Goal: Transaction & Acquisition: Subscribe to service/newsletter

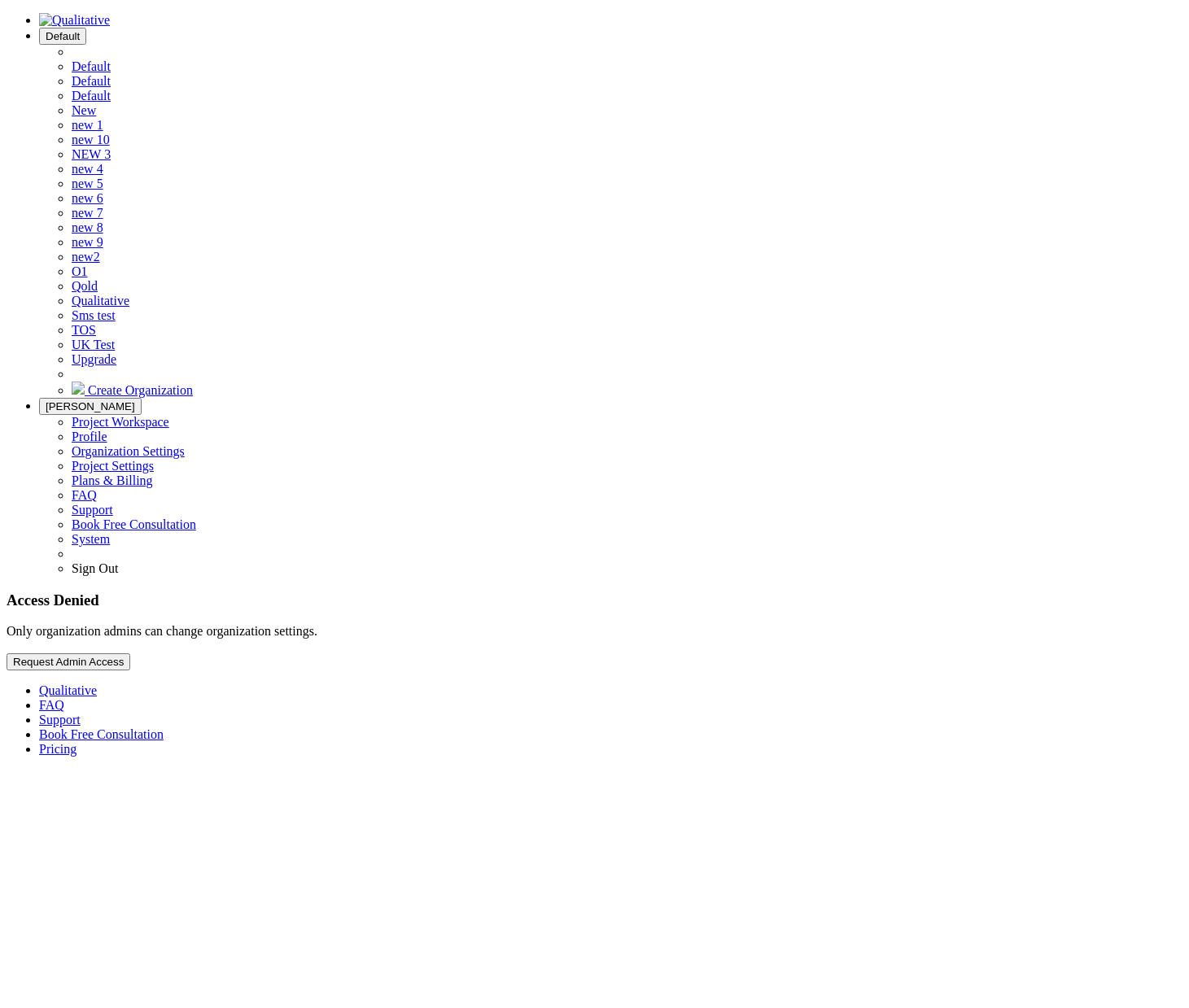
click at [87, 40] on button "Default" at bounding box center [63, 36] width 47 height 17
click at [104, 235] on span "new 8" at bounding box center [87, 227] width 32 height 14
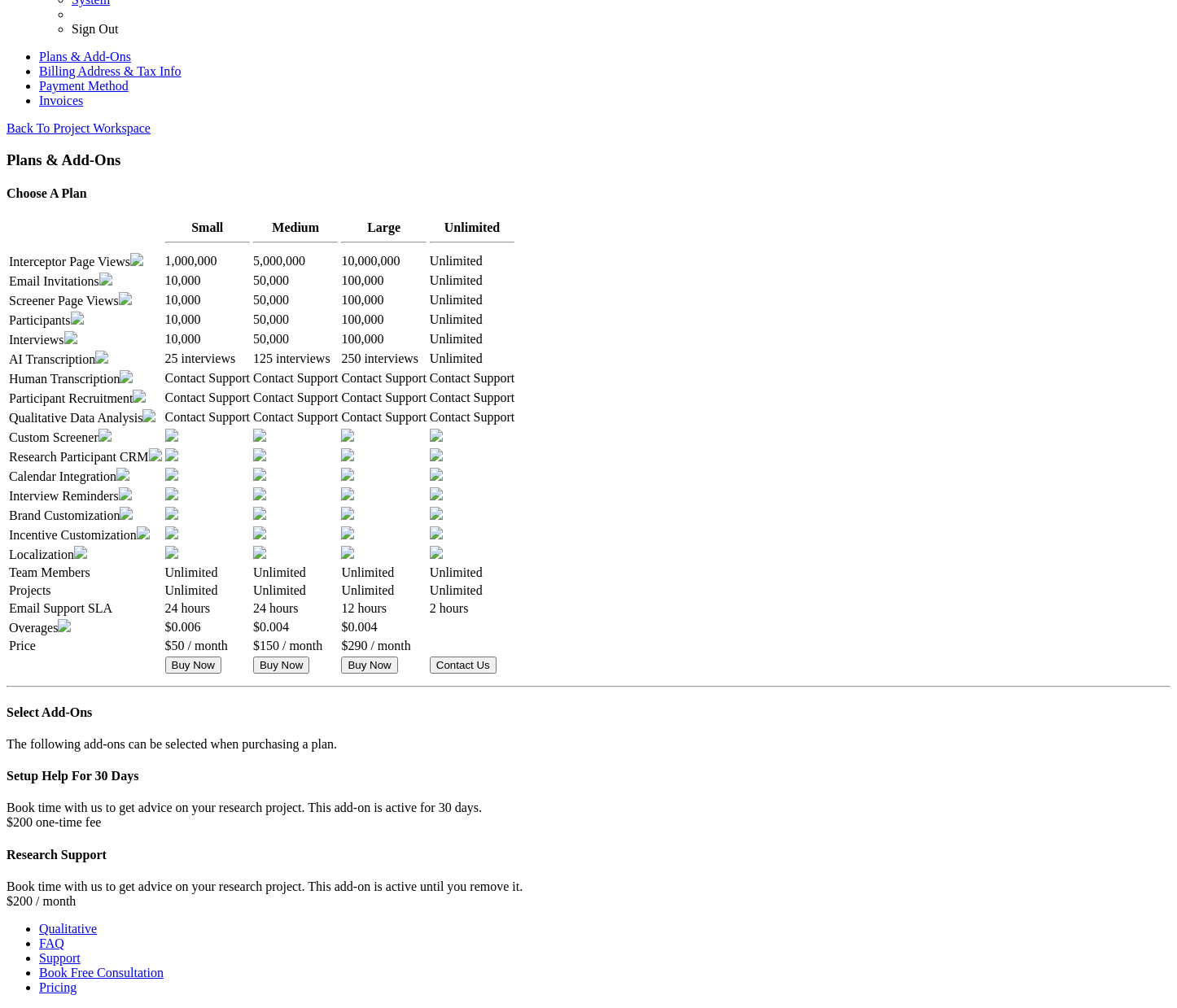
scroll to position [661, 0]
click at [221, 657] on button "Buy Now" at bounding box center [194, 665] width 57 height 17
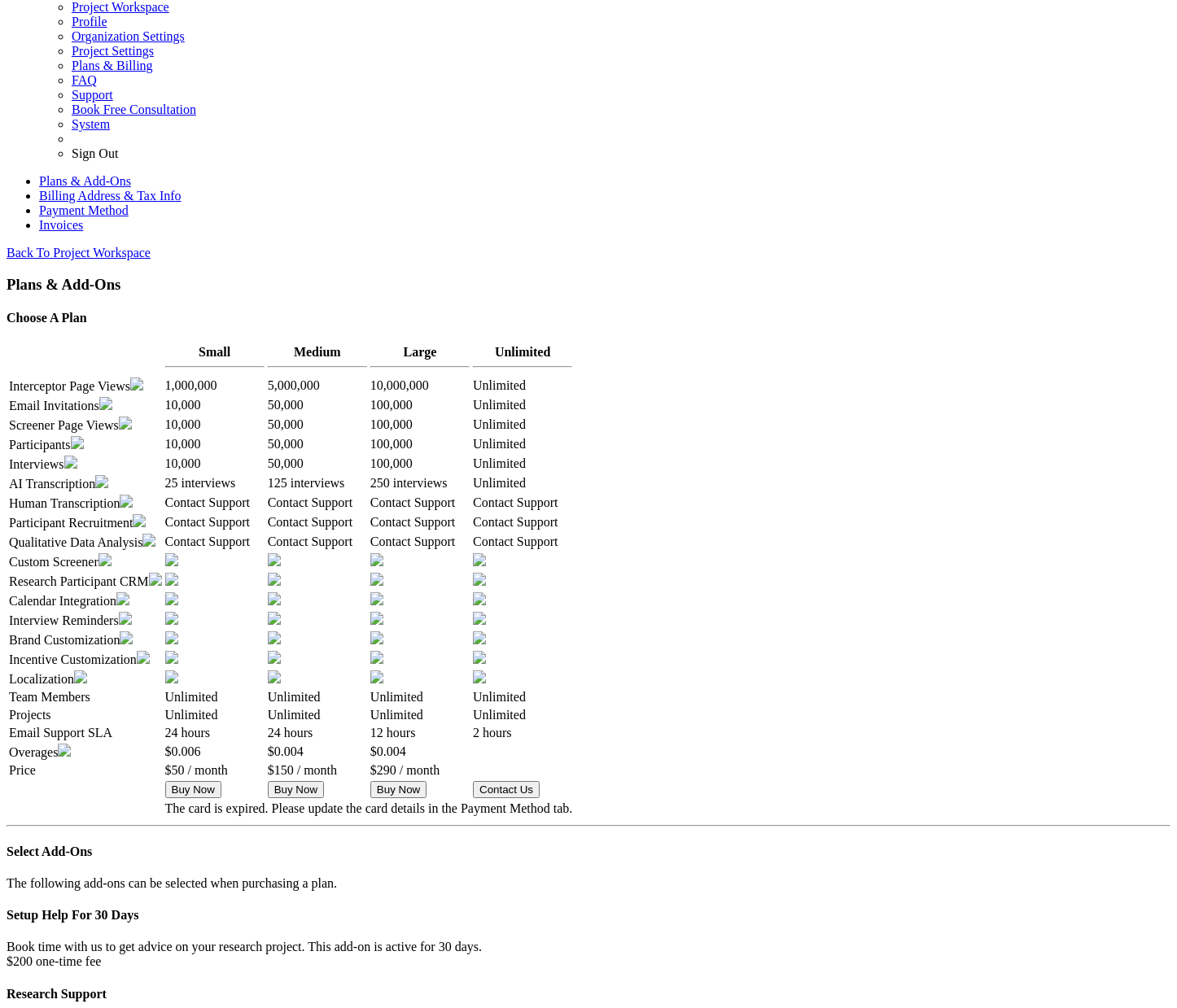
scroll to position [0, 0]
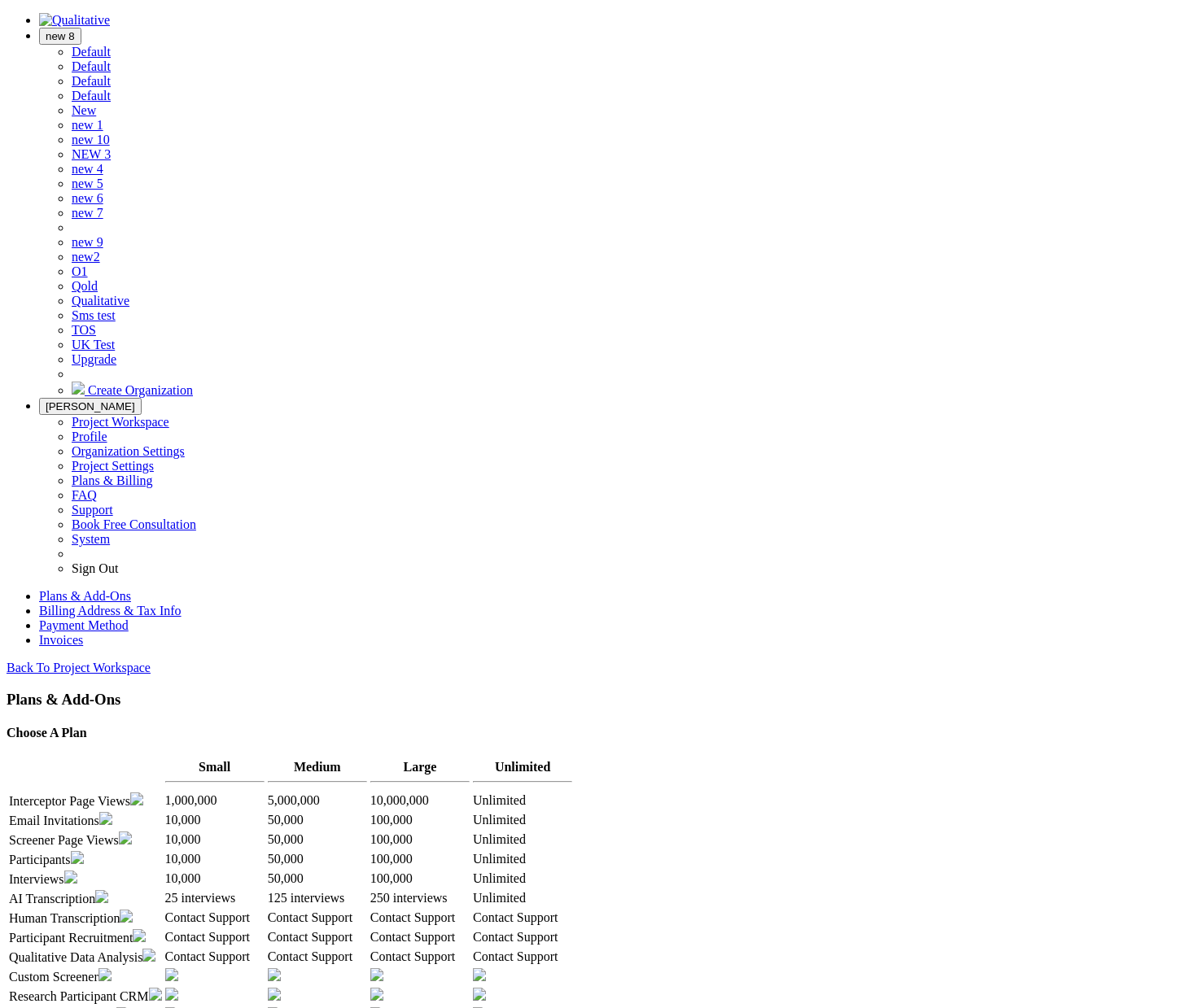
click at [75, 30] on span "new 8" at bounding box center [60, 36] width 29 height 12
click at [193, 397] on span "Create Organization" at bounding box center [140, 390] width 105 height 14
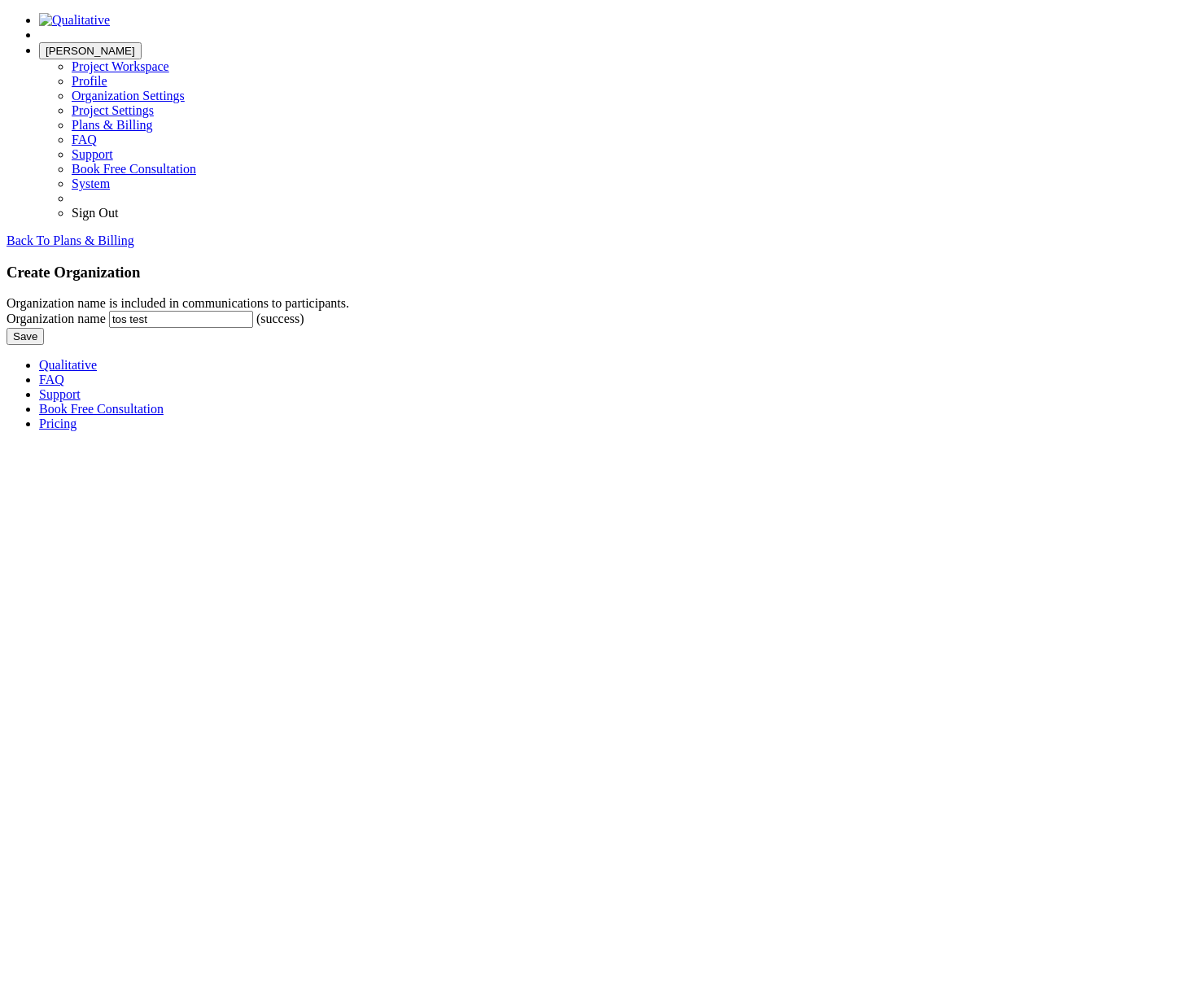
type input "tos test"
click at [7, 328] on input "Save" at bounding box center [26, 337] width 38 height 17
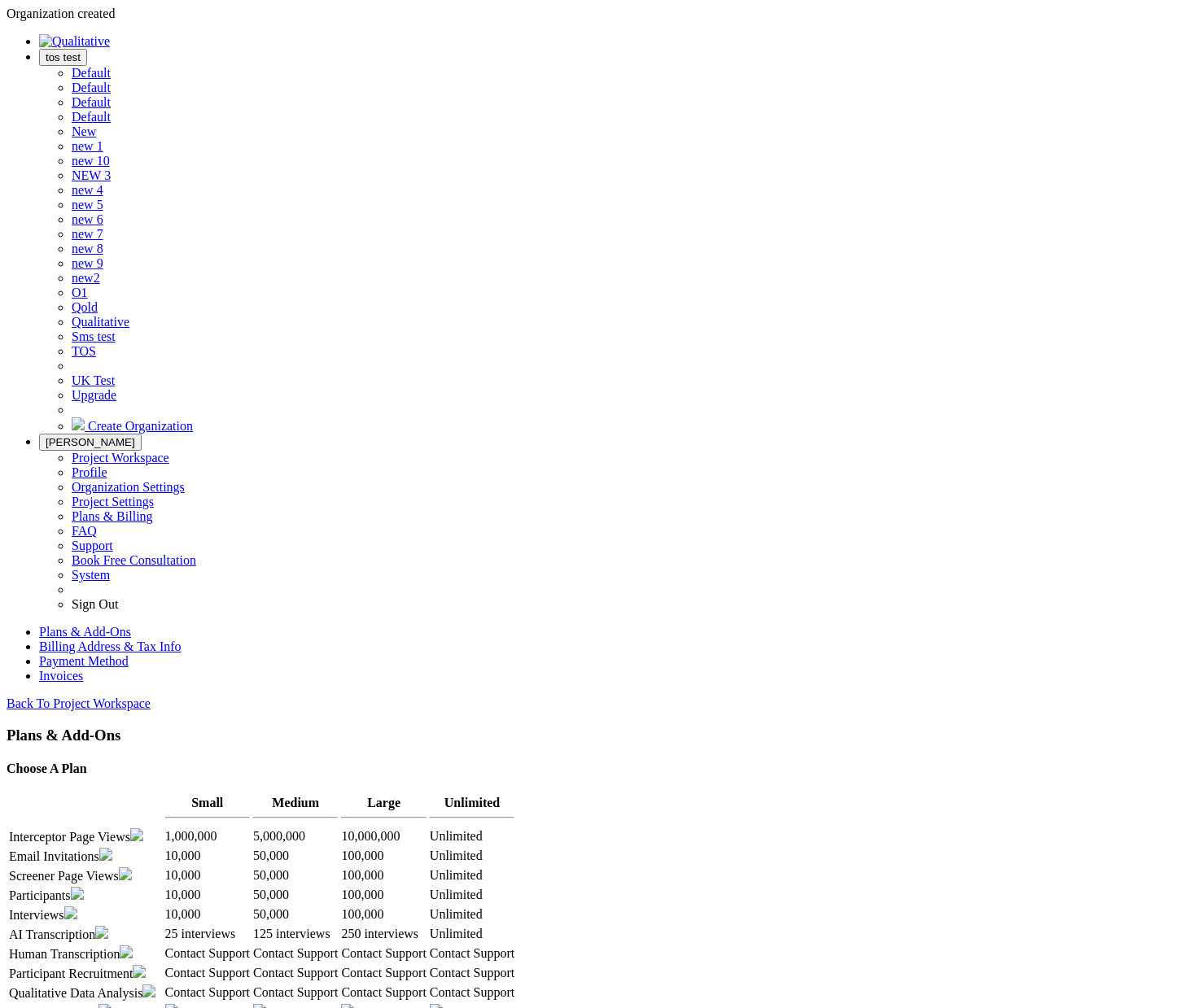
scroll to position [661, 0]
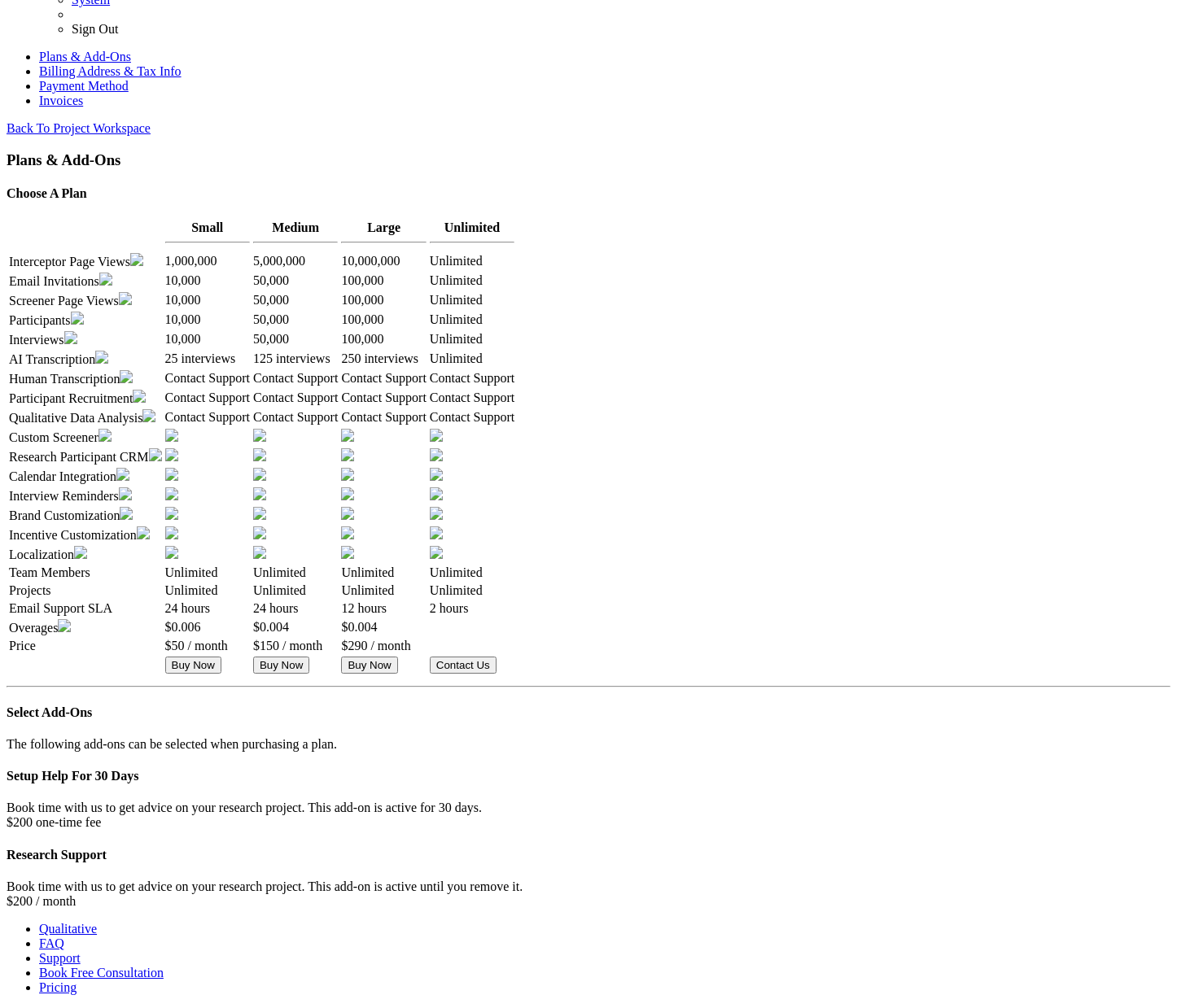
click at [221, 657] on button "Buy Now" at bounding box center [194, 665] width 57 height 17
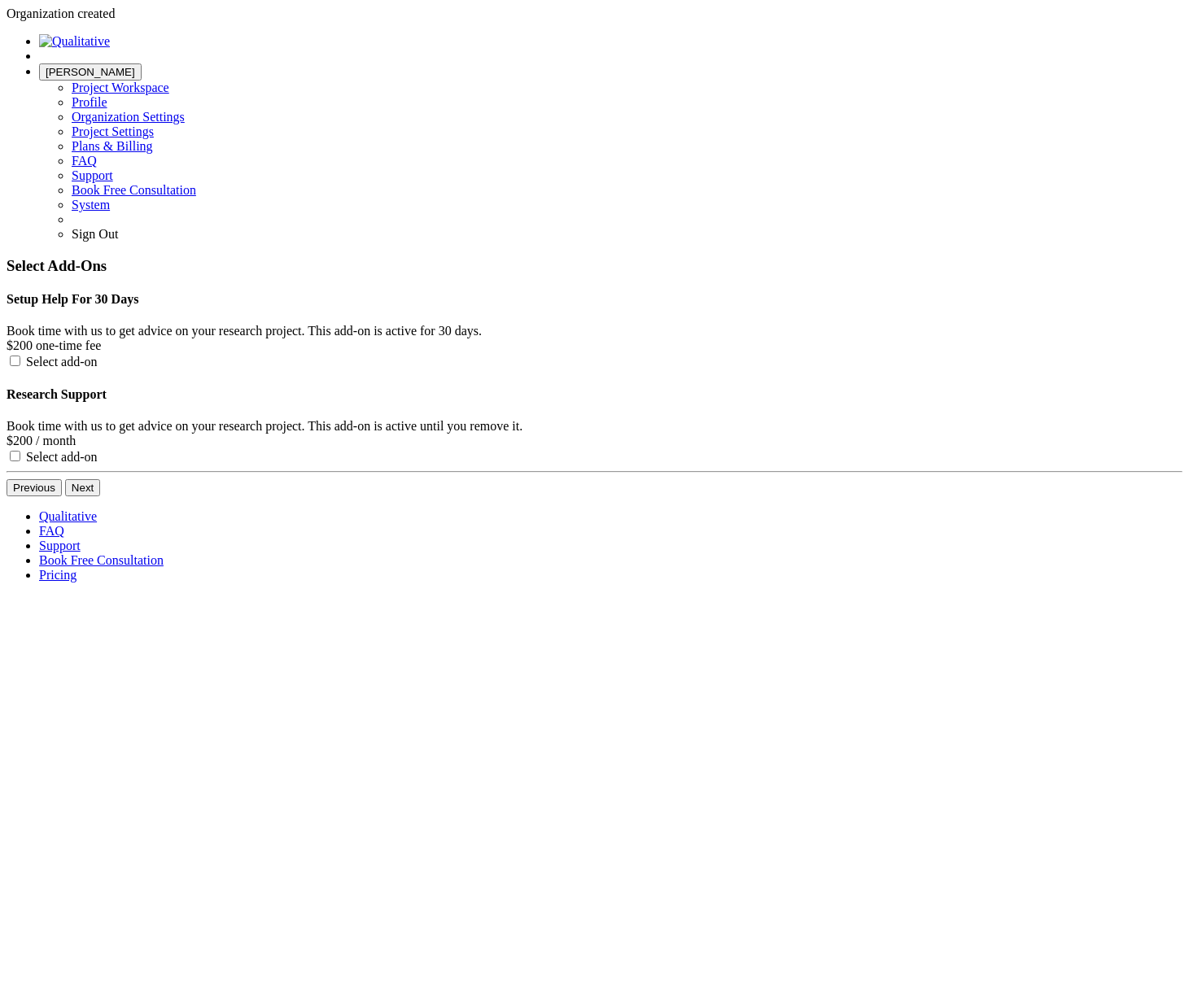
click at [100, 479] on button "Next" at bounding box center [82, 487] width 35 height 17
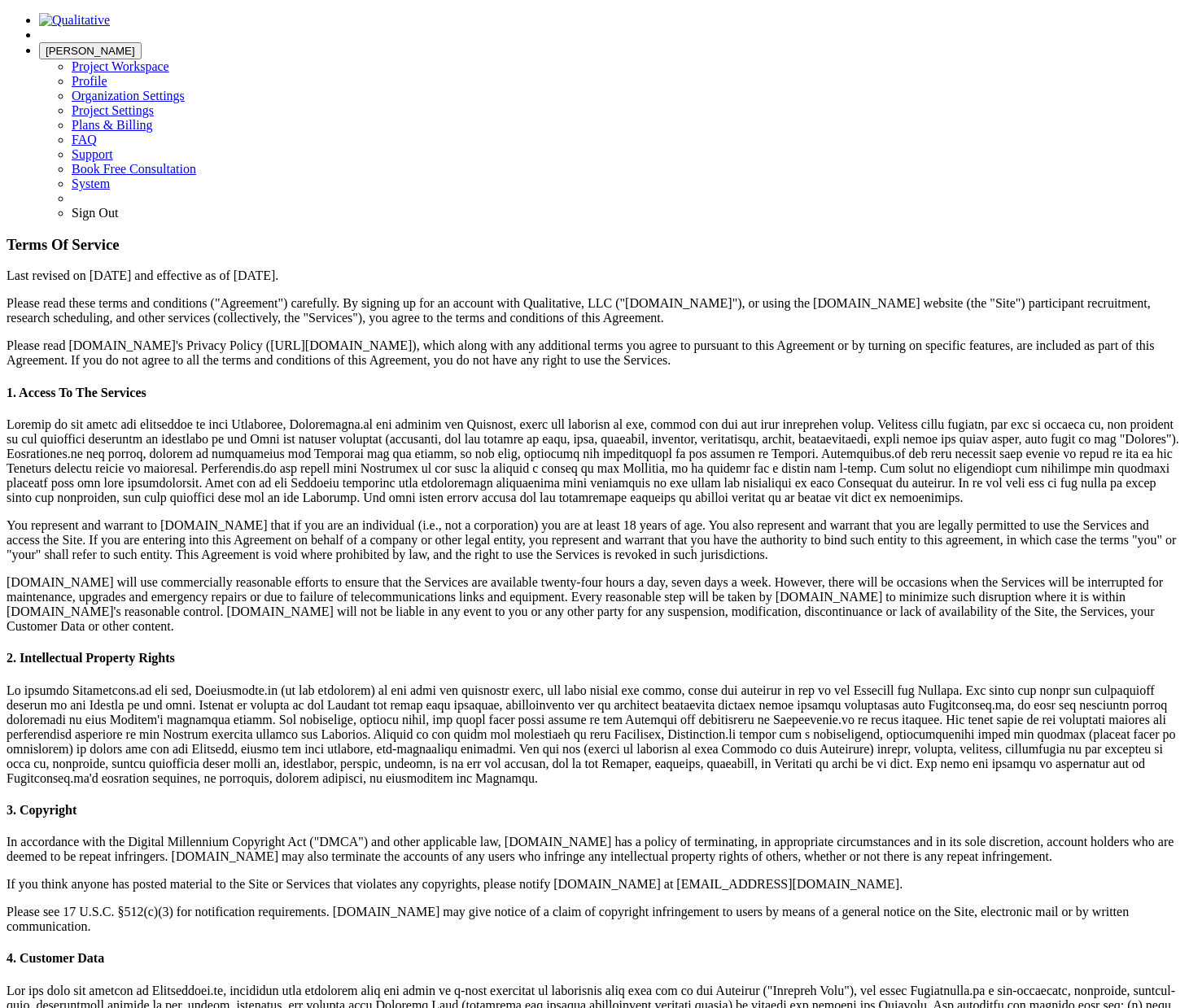
checkbox input "true"
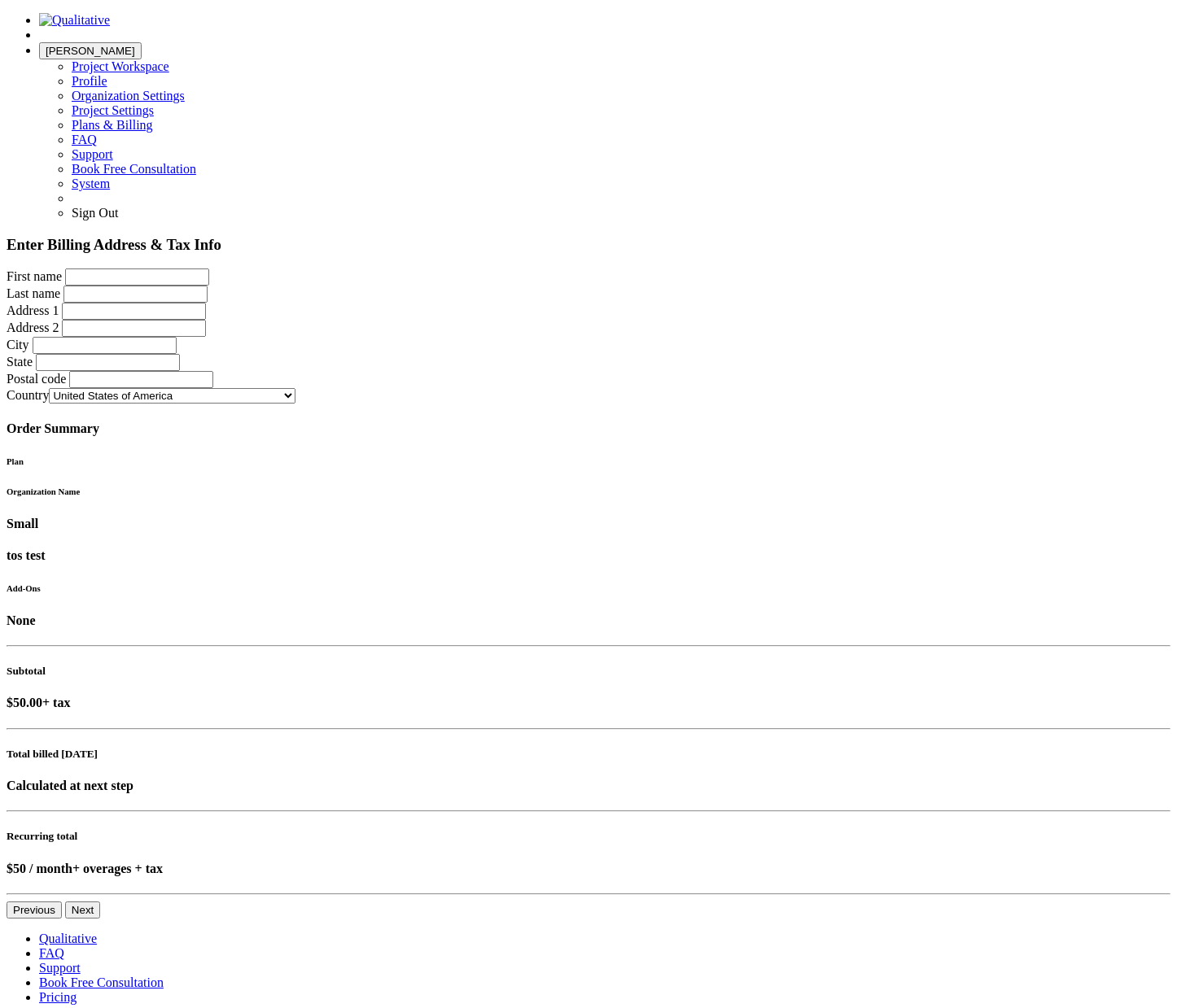
click at [62, 901] on button "Previous" at bounding box center [34, 910] width 56 height 17
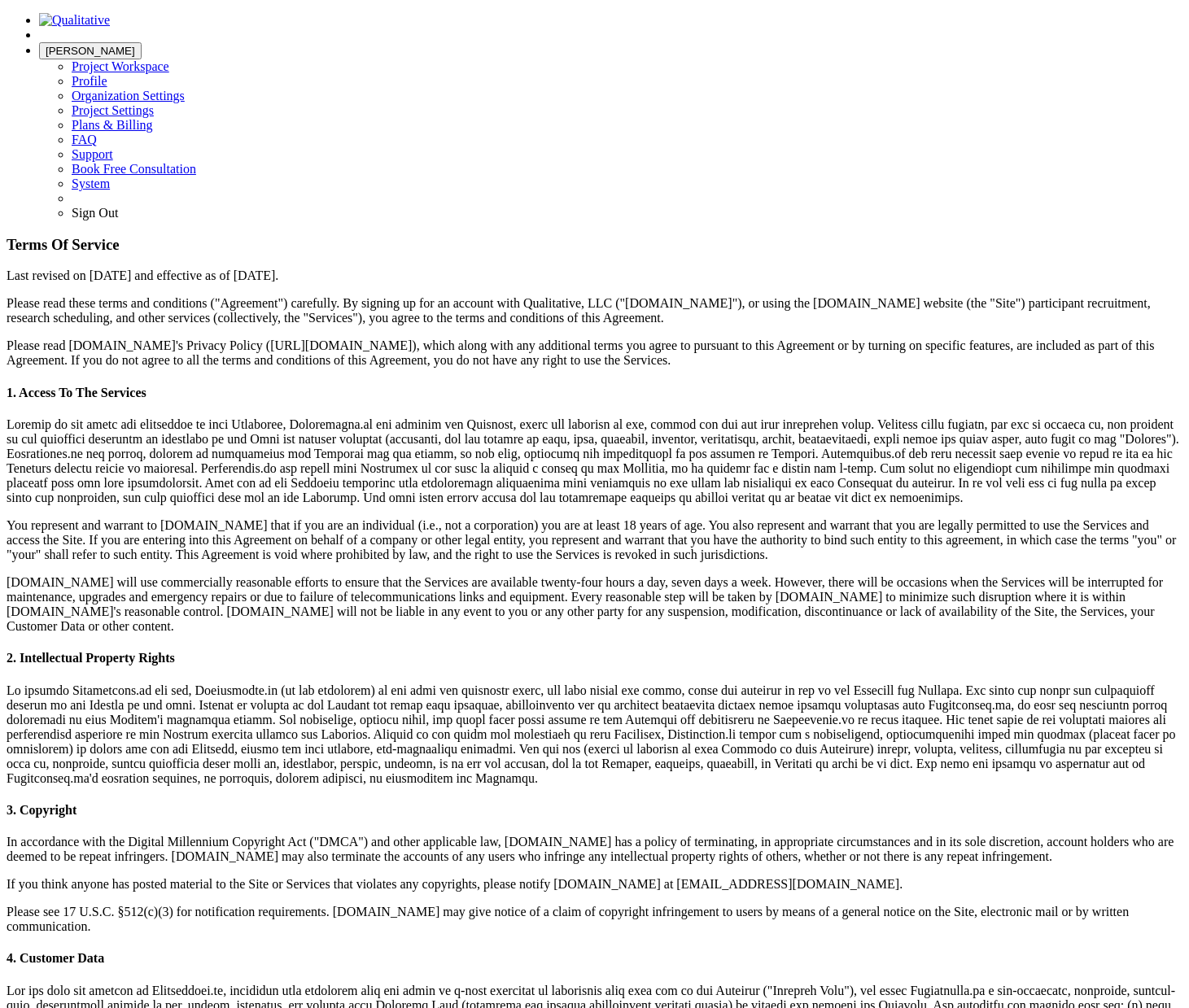
checkbox input "false"
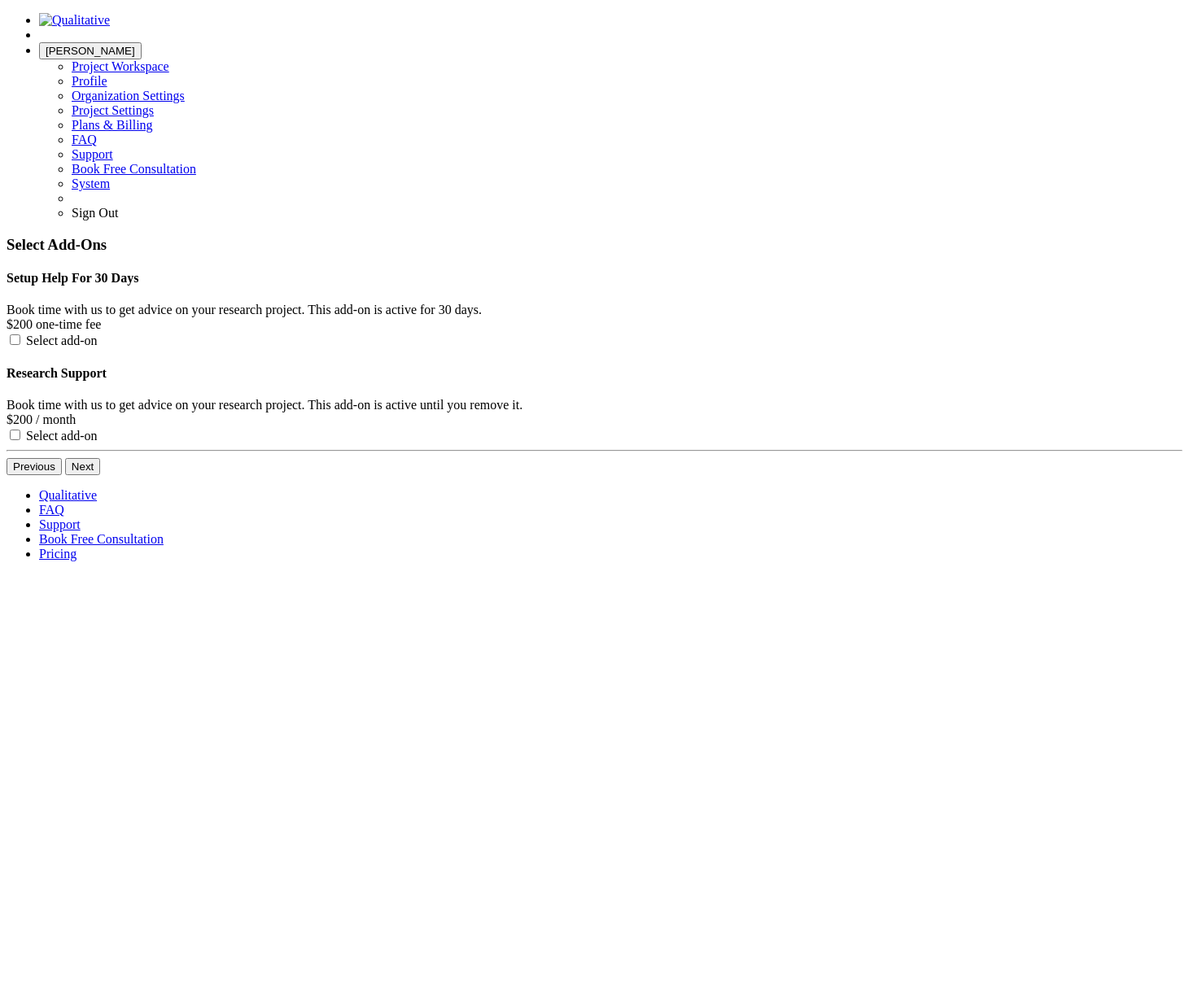
click at [98, 333] on span "Select add-on" at bounding box center [62, 340] width 72 height 14
click at [21, 334] on input "Select add-on" at bounding box center [15, 339] width 10 height 10
checkbox input "true"
click at [98, 429] on span "Select add-on" at bounding box center [62, 436] width 72 height 14
click at [21, 430] on input "Select add-on" at bounding box center [15, 435] width 10 height 10
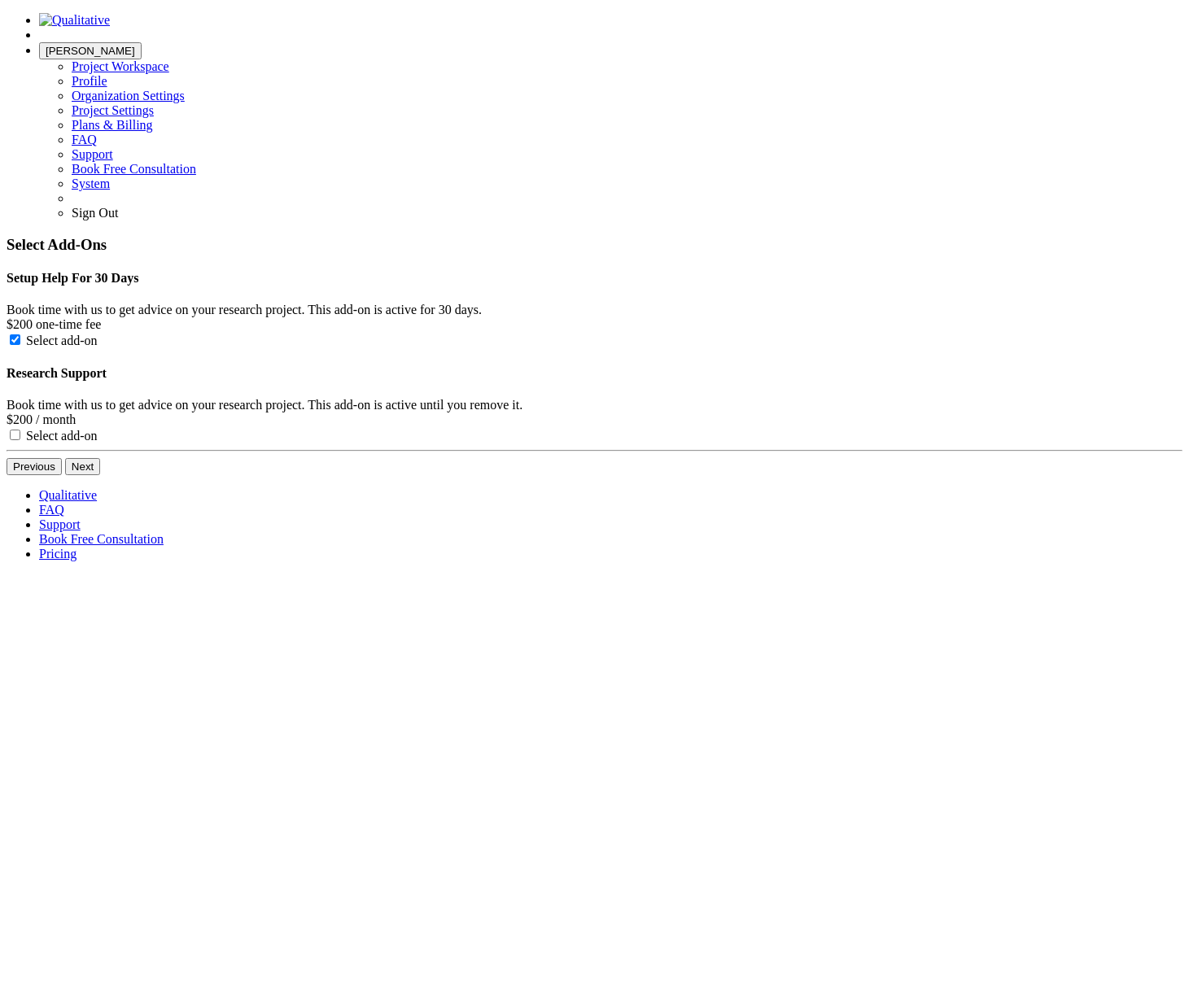
checkbox input "true"
click at [100, 458] on button "Next" at bounding box center [82, 467] width 35 height 17
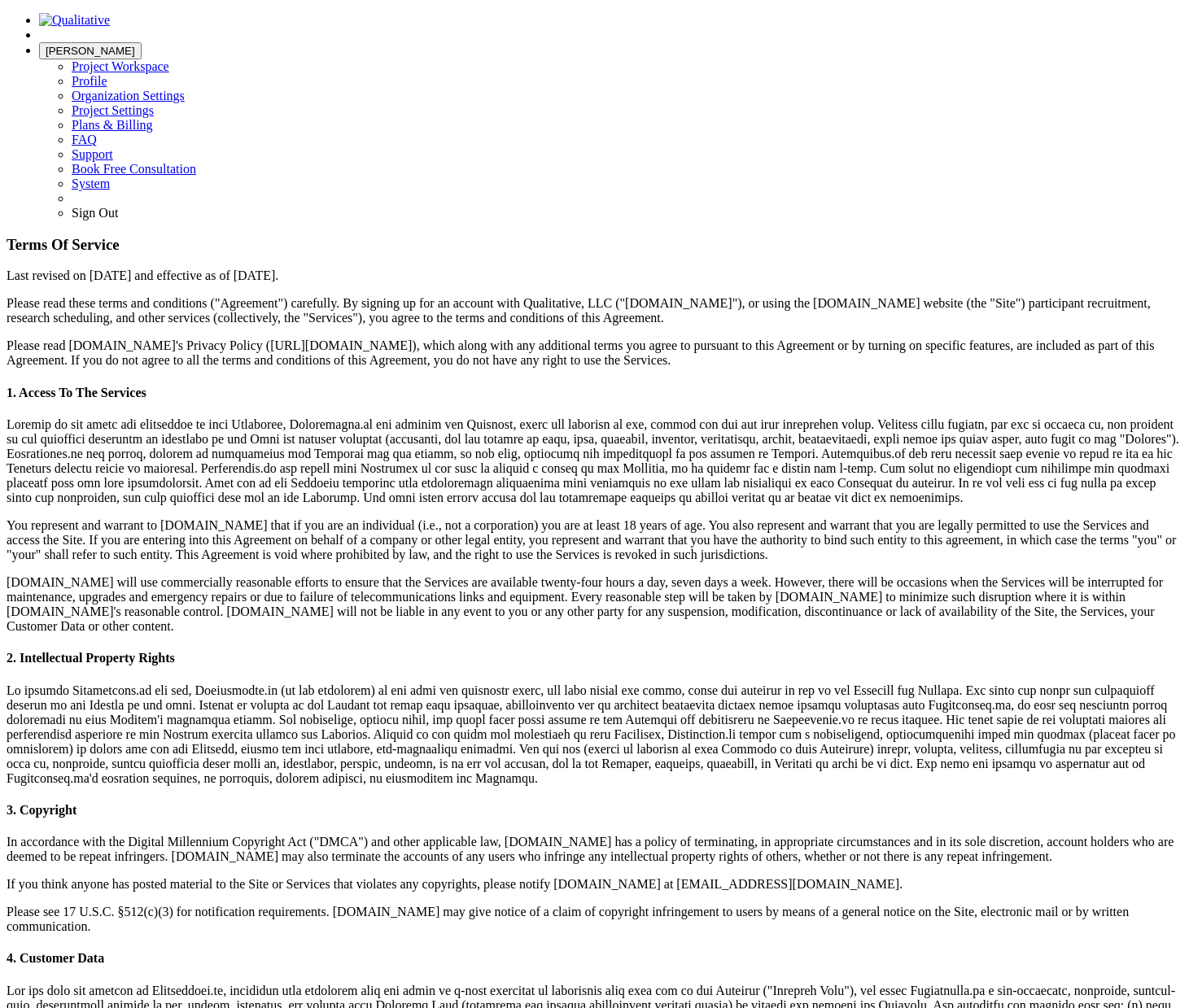
drag, startPoint x: 535, startPoint y: 496, endPoint x: 527, endPoint y: 520, distance: 25.3
checkbox input "true"
